Goal: Find specific page/section: Find specific page/section

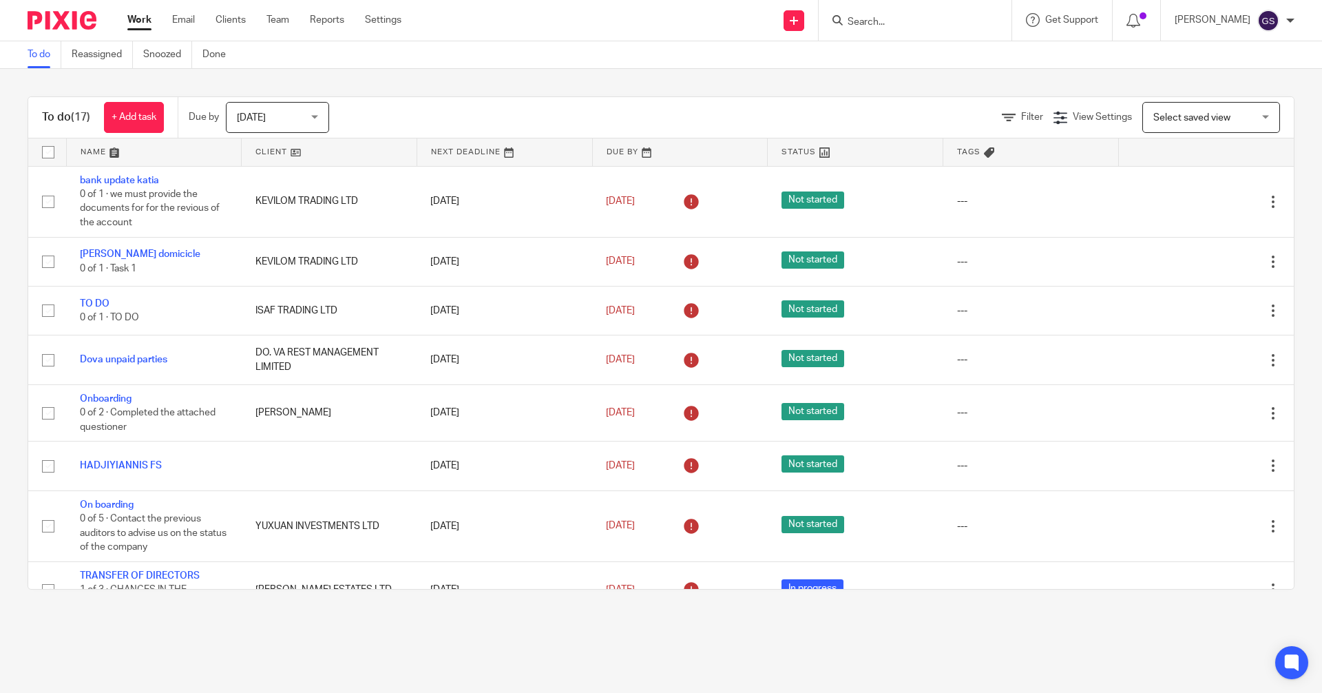
click at [659, 17] on input "Search" at bounding box center [908, 23] width 124 height 12
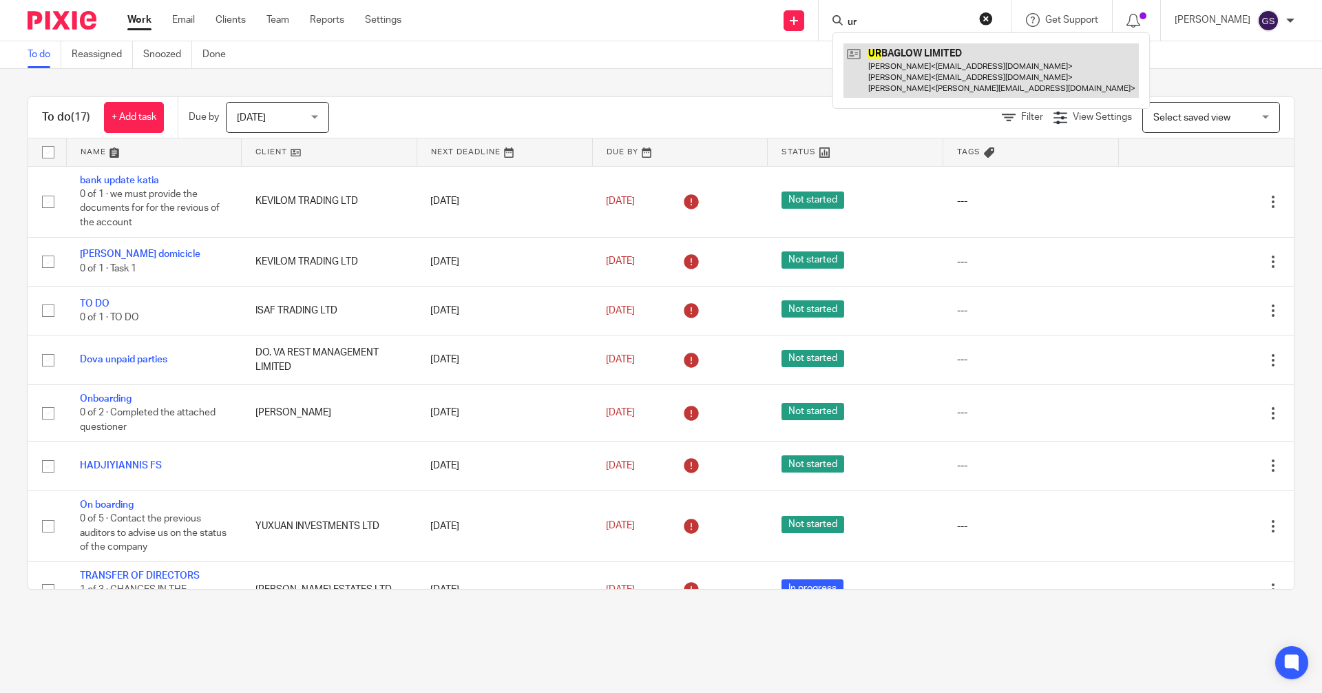
type input "ur"
click at [659, 73] on link at bounding box center [991, 70] width 295 height 54
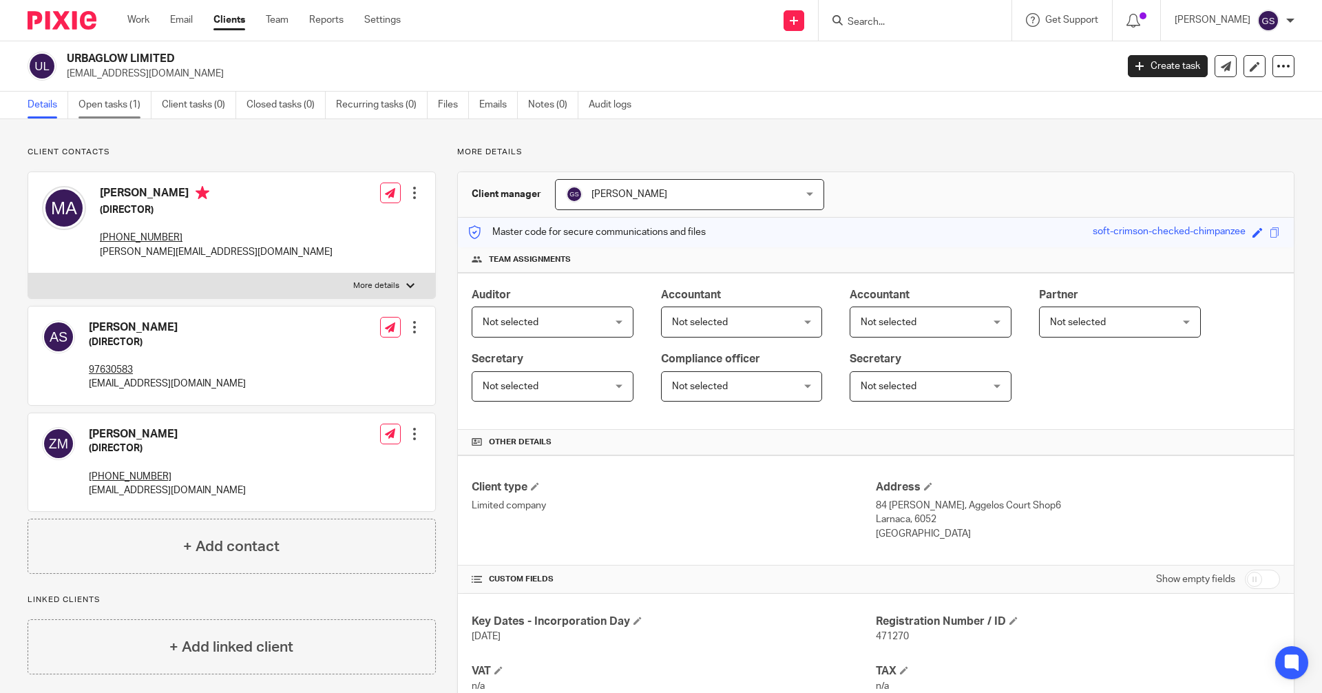
click at [102, 101] on link "Open tasks (1)" at bounding box center [115, 105] width 73 height 27
